Goal: Task Accomplishment & Management: Manage account settings

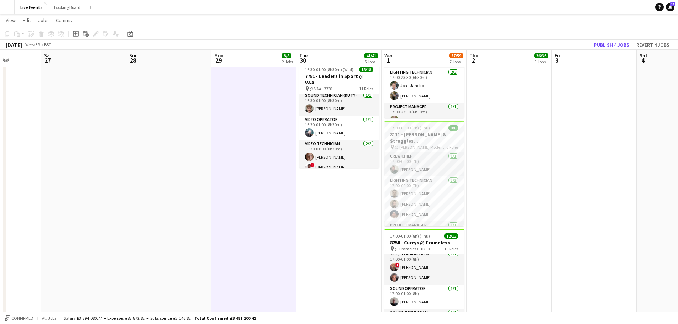
click at [362, 203] on app-date-cell "08:00-00:30 (16h30m) (Wed) 12/12 7794 - Rocket Food Ltd @ [PERSON_NAME] Collect…" at bounding box center [339, 1] width 85 height 697
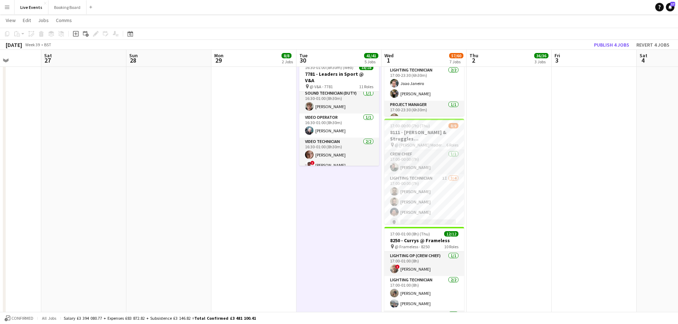
scroll to position [394, 0]
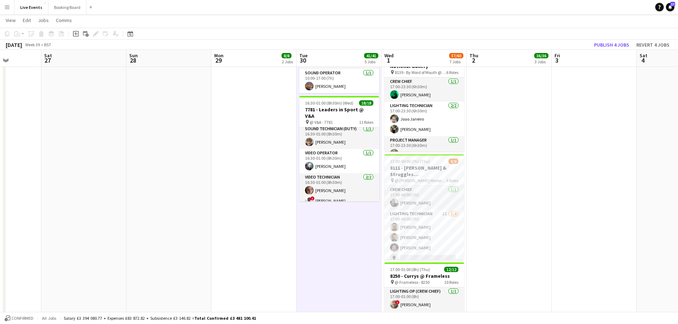
click at [509, 160] on app-date-cell "09:00-02:00 (17h) (Fri) 12/12 8118 - Invisible Blue Ltd @ [PERSON_NAME][GEOGRAP…" at bounding box center [509, 34] width 85 height 697
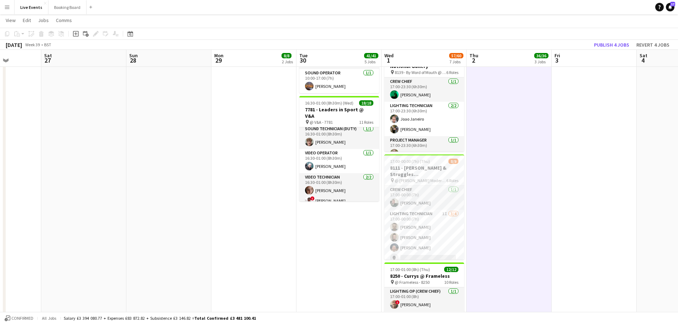
click at [614, 149] on app-date-cell at bounding box center [594, 34] width 85 height 697
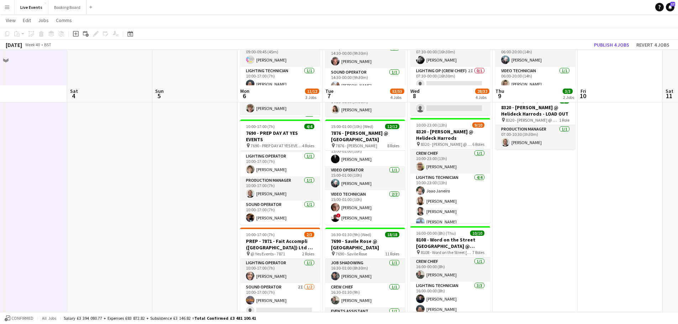
scroll to position [107, 0]
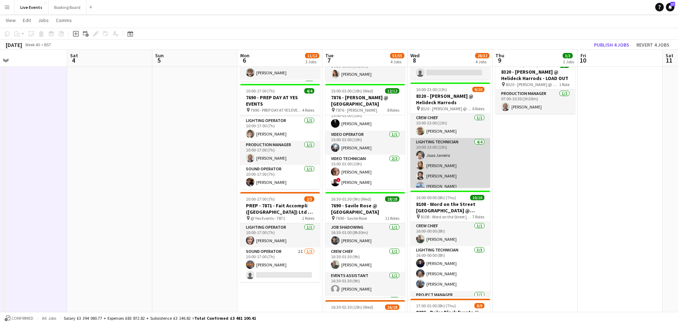
click at [438, 177] on app-card-role "Lighting Technician [DATE] 10:00-23:00 (13h) [PERSON_NAME] [PERSON_NAME] [PERSO…" at bounding box center [451, 165] width 80 height 55
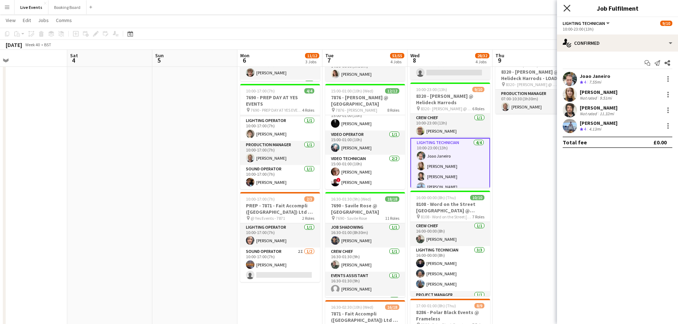
click at [565, 7] on icon "Close pop-in" at bounding box center [567, 8] width 7 height 7
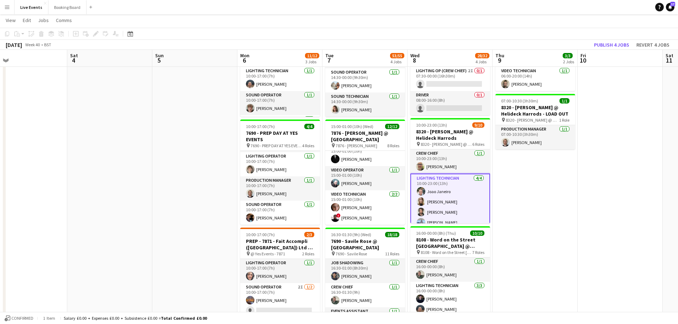
scroll to position [36, 0]
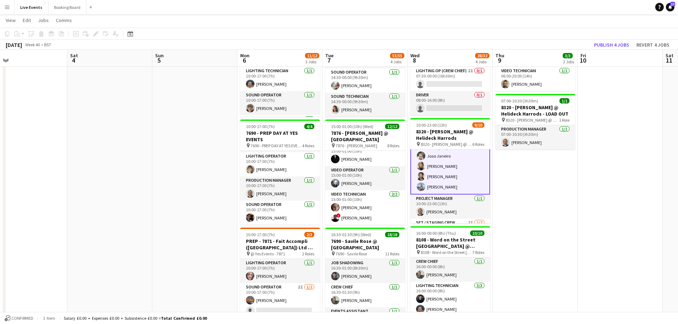
click at [421, 156] on app-user-avatar at bounding box center [421, 156] width 9 height 9
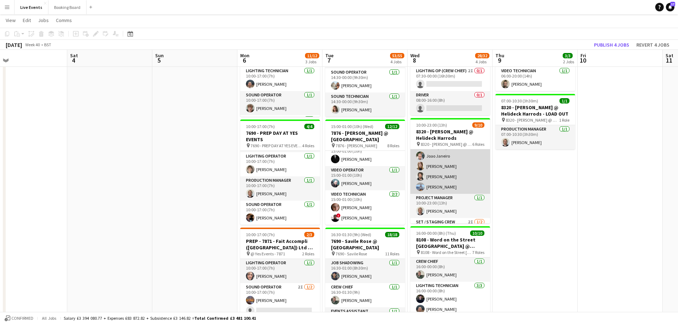
click at [421, 156] on app-user-avatar at bounding box center [420, 156] width 9 height 9
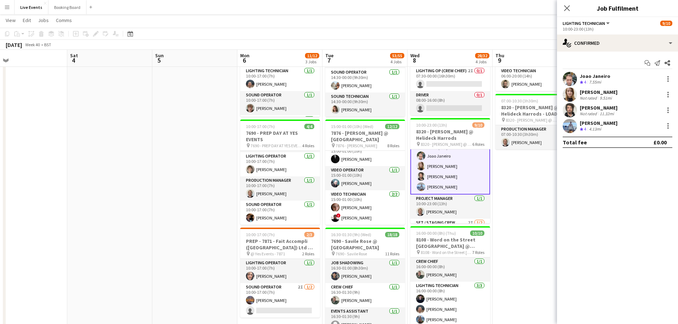
click at [570, 78] on app-user-avatar at bounding box center [570, 79] width 14 height 14
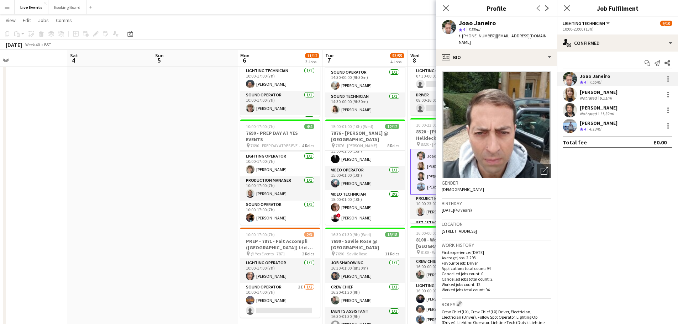
click at [570, 78] on app-user-avatar at bounding box center [570, 79] width 14 height 14
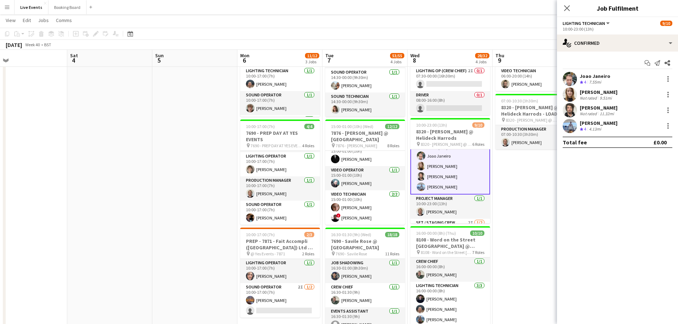
click at [571, 92] on app-user-avatar at bounding box center [570, 95] width 14 height 14
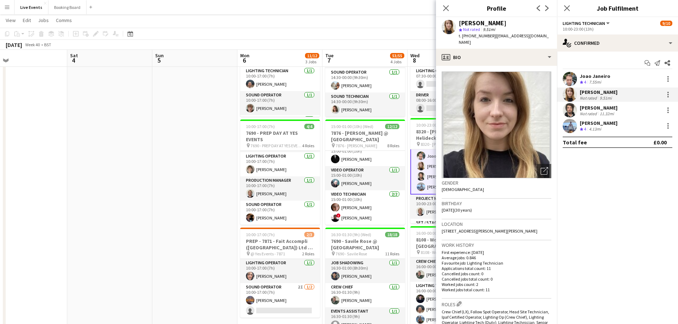
click at [571, 92] on app-user-avatar at bounding box center [570, 95] width 14 height 14
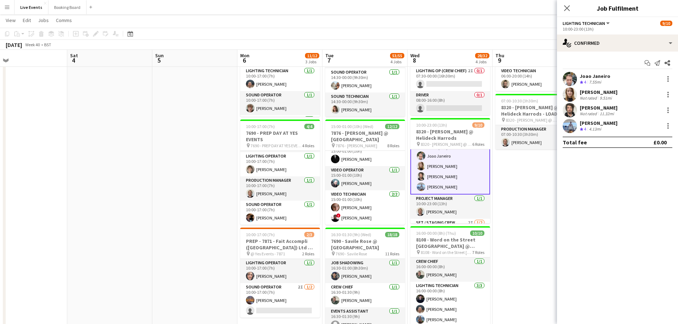
click at [571, 110] on app-user-avatar at bounding box center [570, 110] width 14 height 14
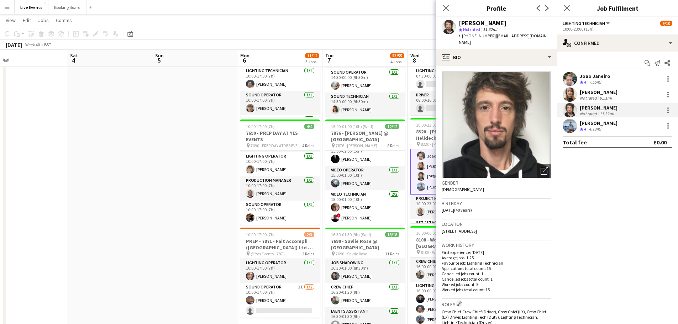
click at [571, 110] on app-user-avatar at bounding box center [570, 110] width 14 height 14
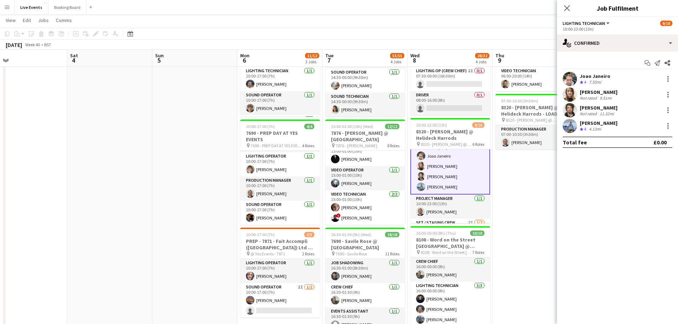
click at [571, 122] on app-user-avatar at bounding box center [570, 126] width 14 height 14
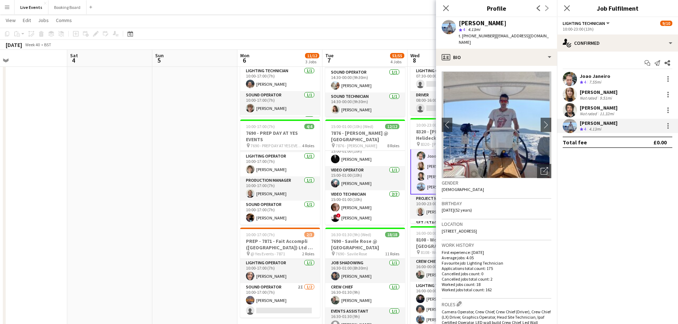
click at [571, 122] on app-user-avatar at bounding box center [570, 126] width 14 height 14
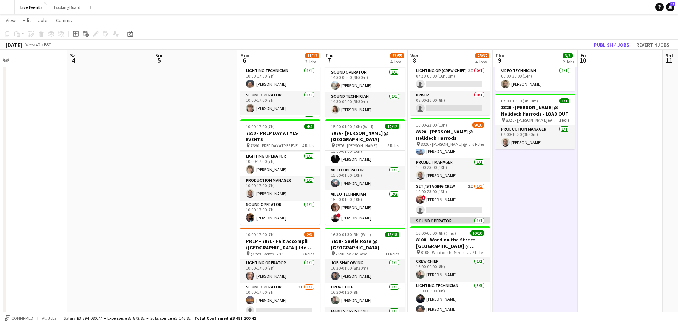
scroll to position [106, 0]
